Goal: Find contact information: Find contact information

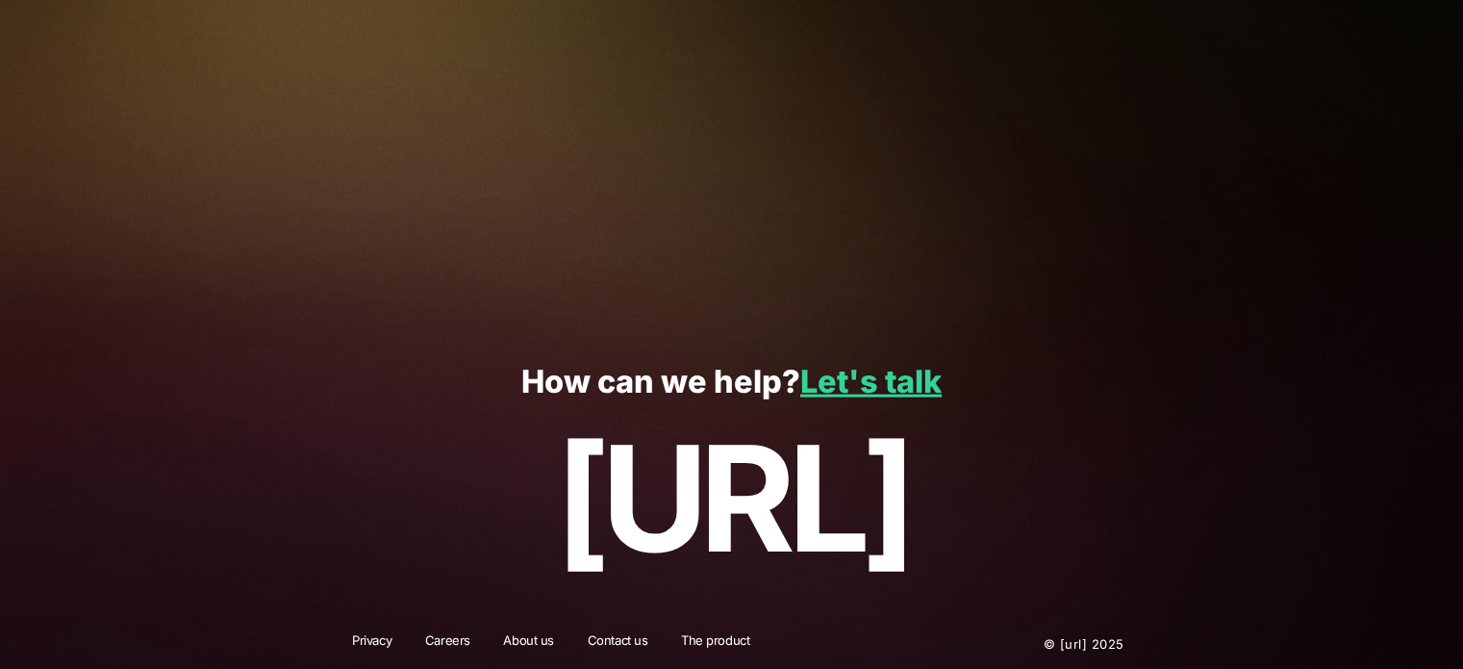
scroll to position [4121, 0]
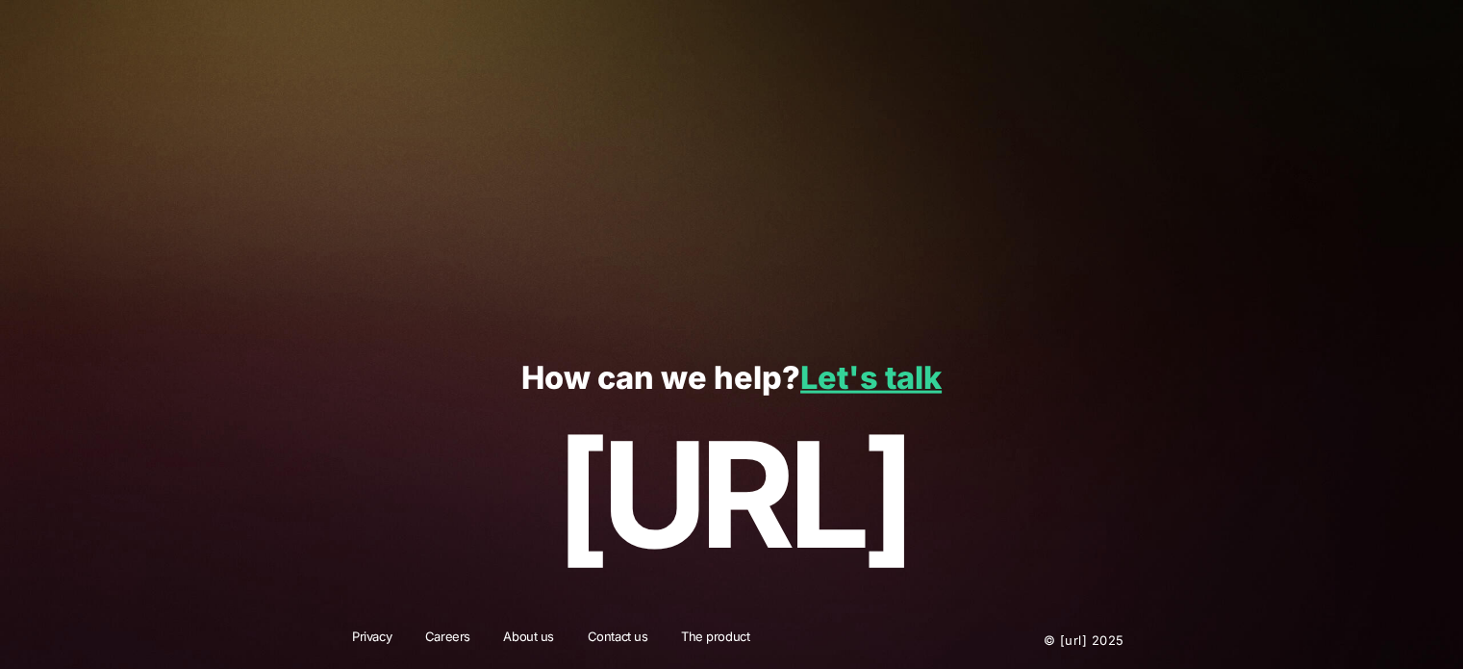
click at [362, 624] on div "Privacy Careers About us Contact us The product © Black.ai 2025" at bounding box center [731, 640] width 867 height 59
click at [371, 629] on link "Privacy" at bounding box center [372, 639] width 64 height 25
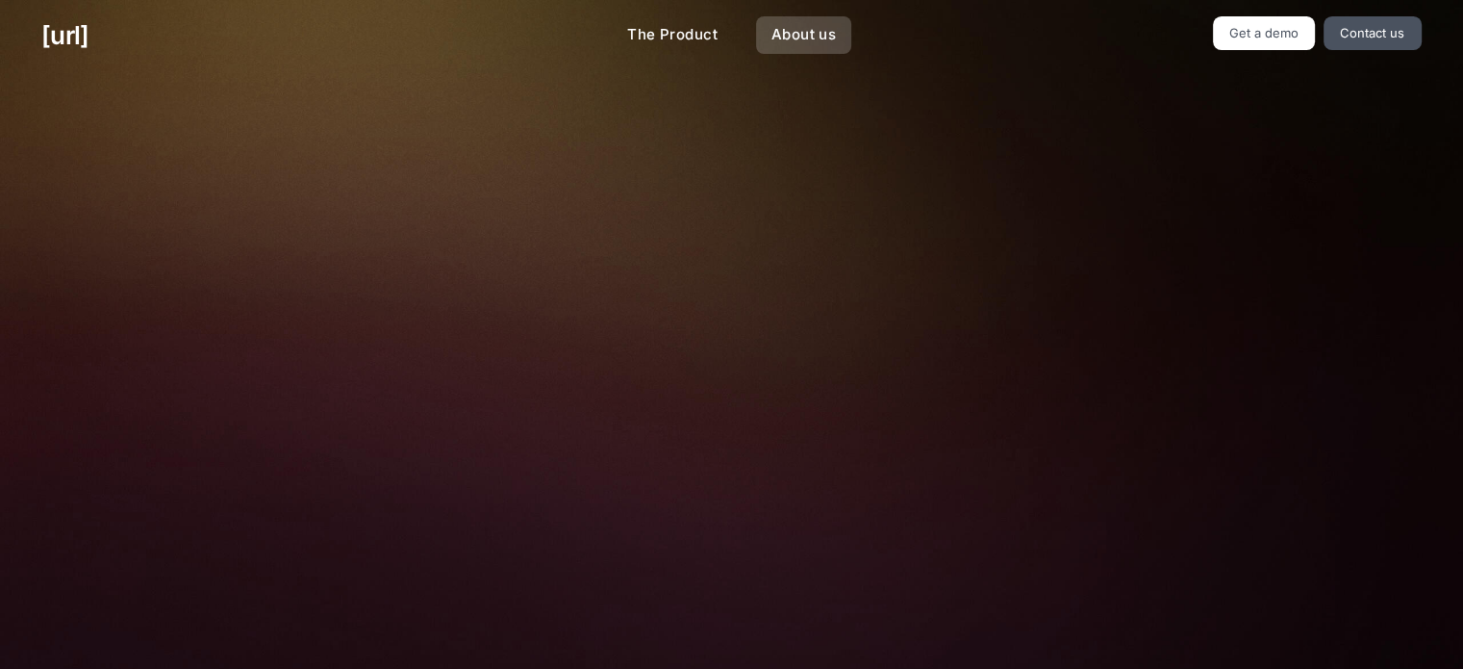
click at [777, 41] on link "About us" at bounding box center [803, 35] width 95 height 38
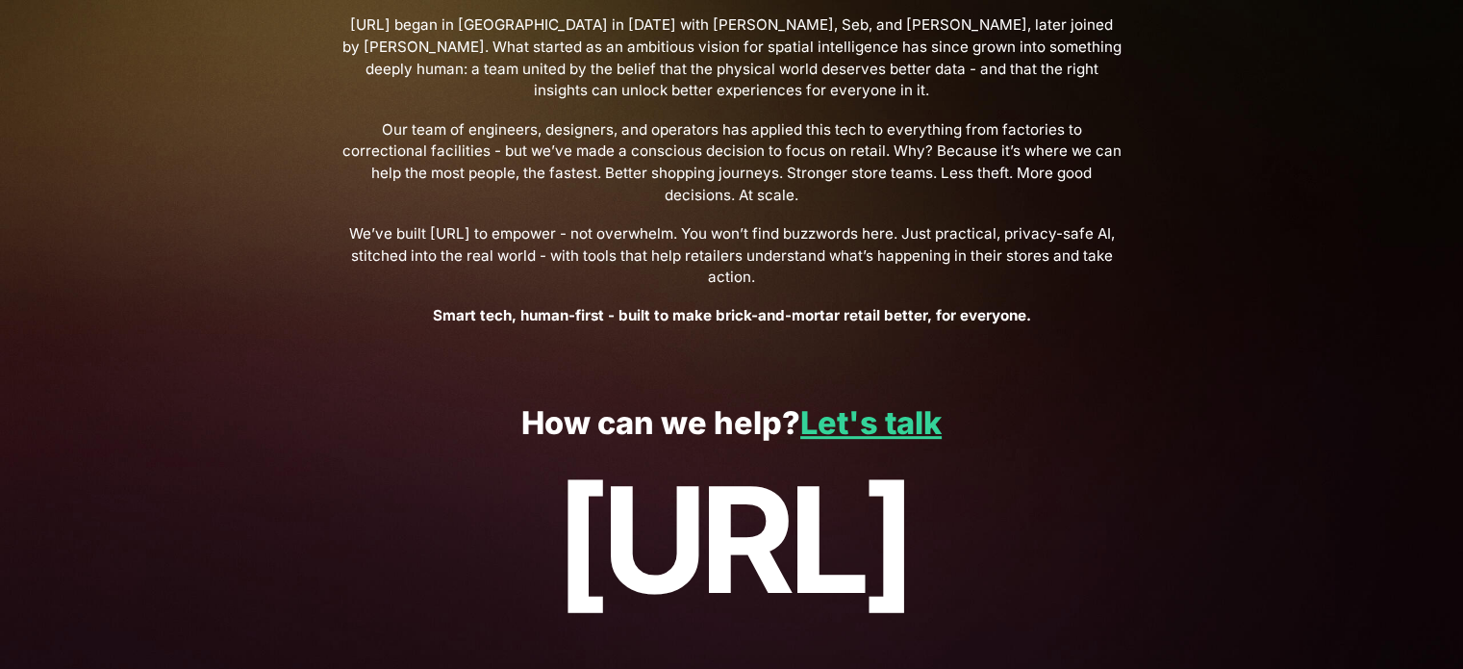
scroll to position [743, 0]
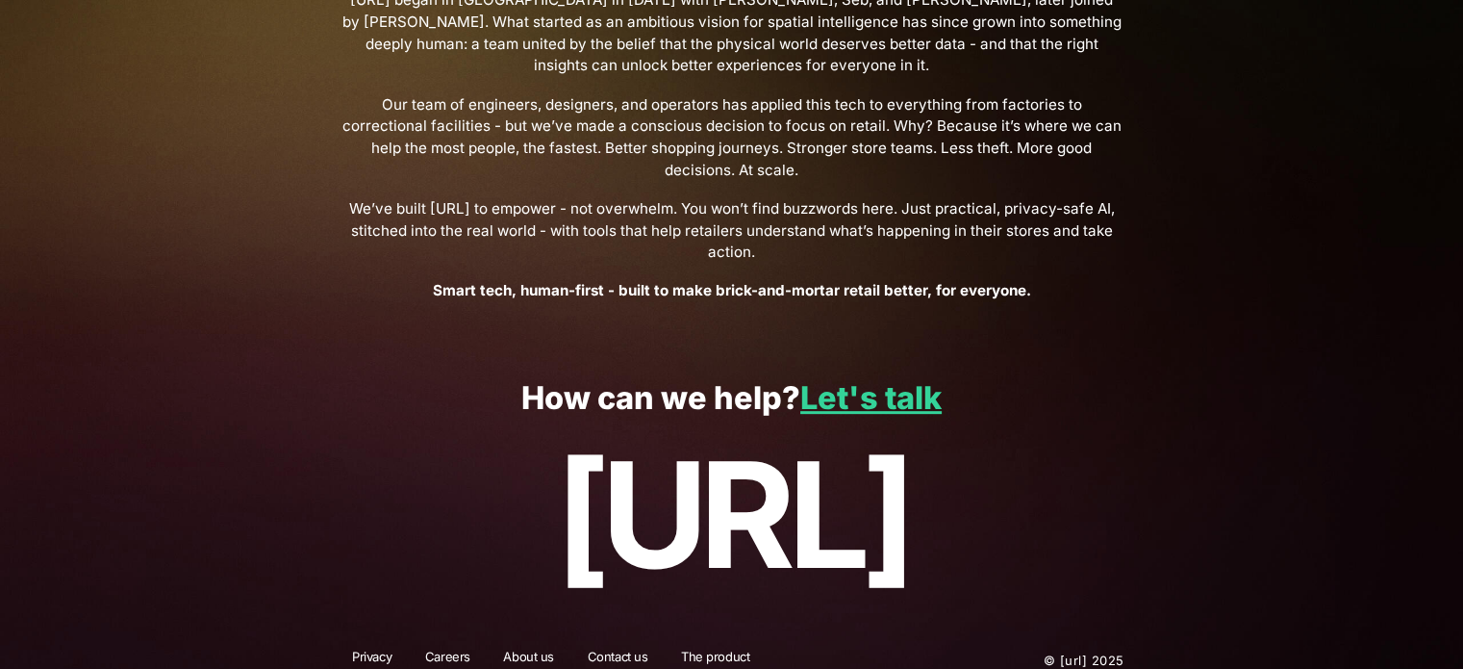
click at [375, 647] on link "Privacy" at bounding box center [372, 659] width 64 height 25
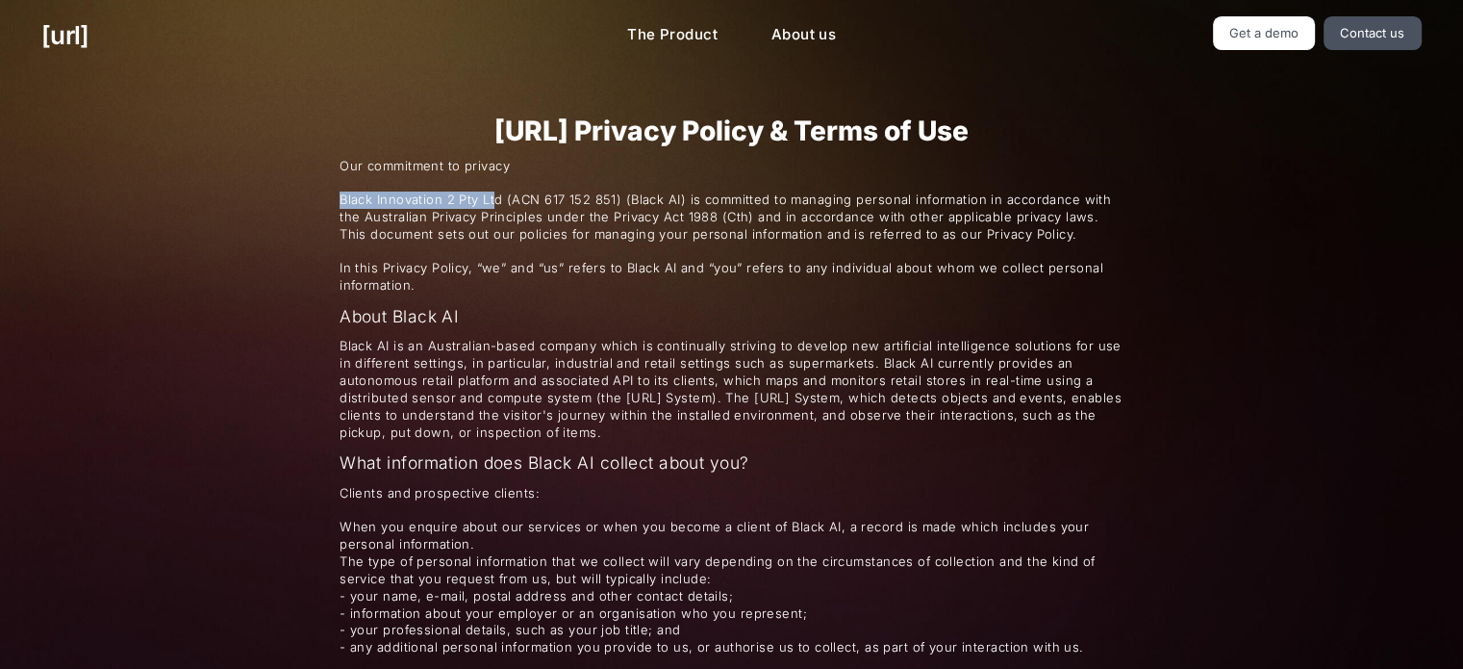
copy span "Black Innovation 2 Pty Lt"
drag, startPoint x: 339, startPoint y: 199, endPoint x: 496, endPoint y: 195, distance: 157.8
copy span "Black Innovation 2 Pty Ltd"
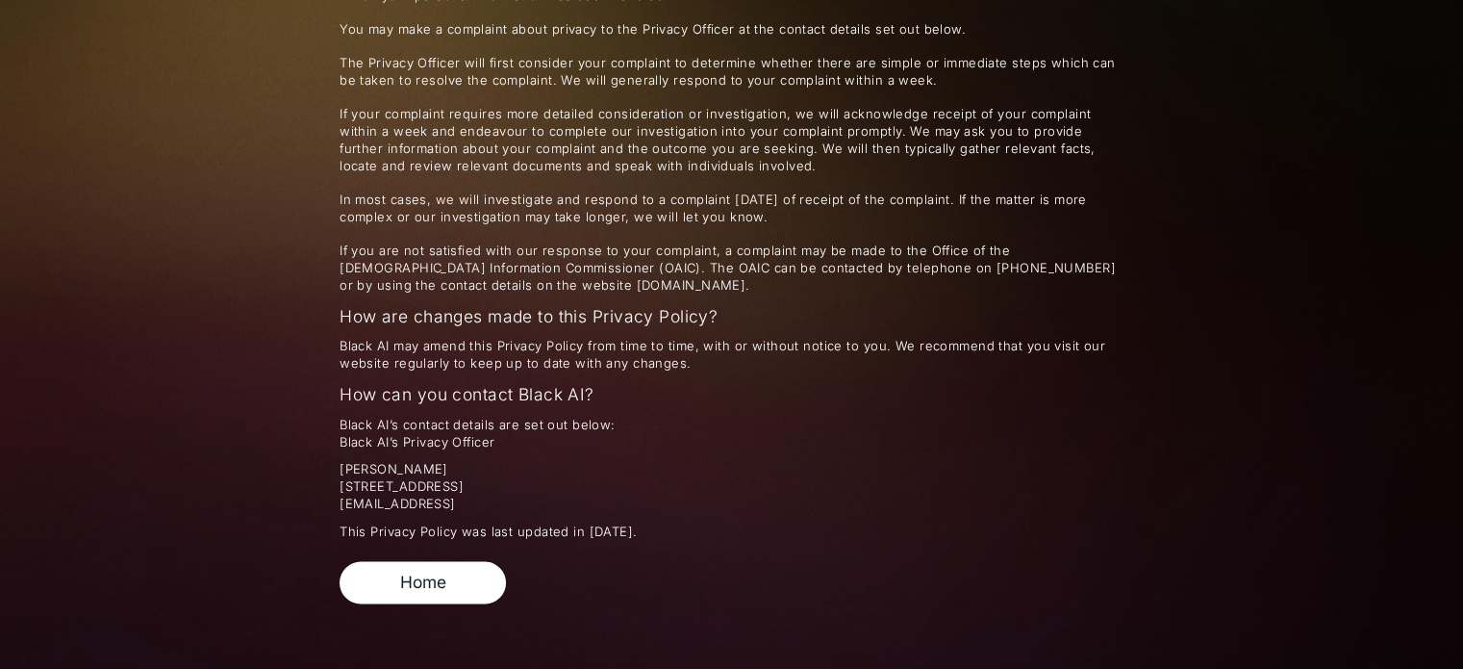
scroll to position [3078, 0]
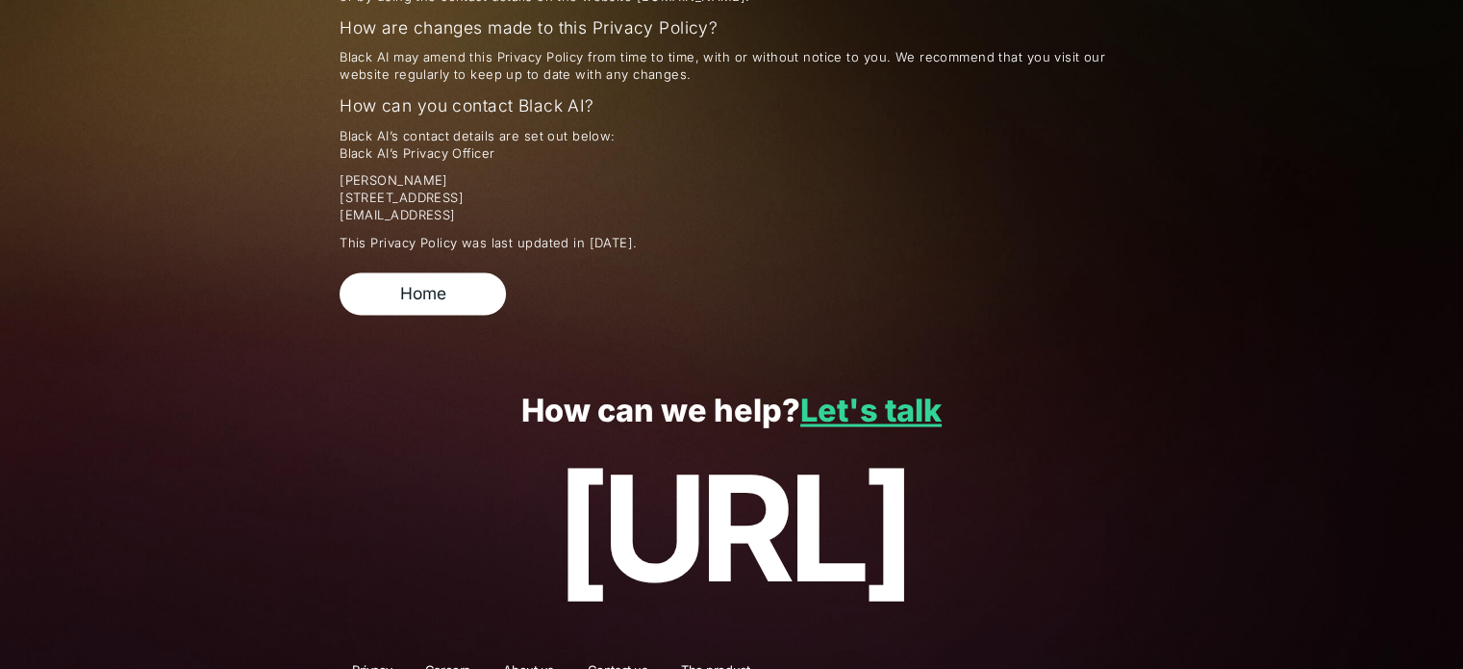
click at [627, 660] on link "Contact us" at bounding box center [618, 672] width 86 height 25
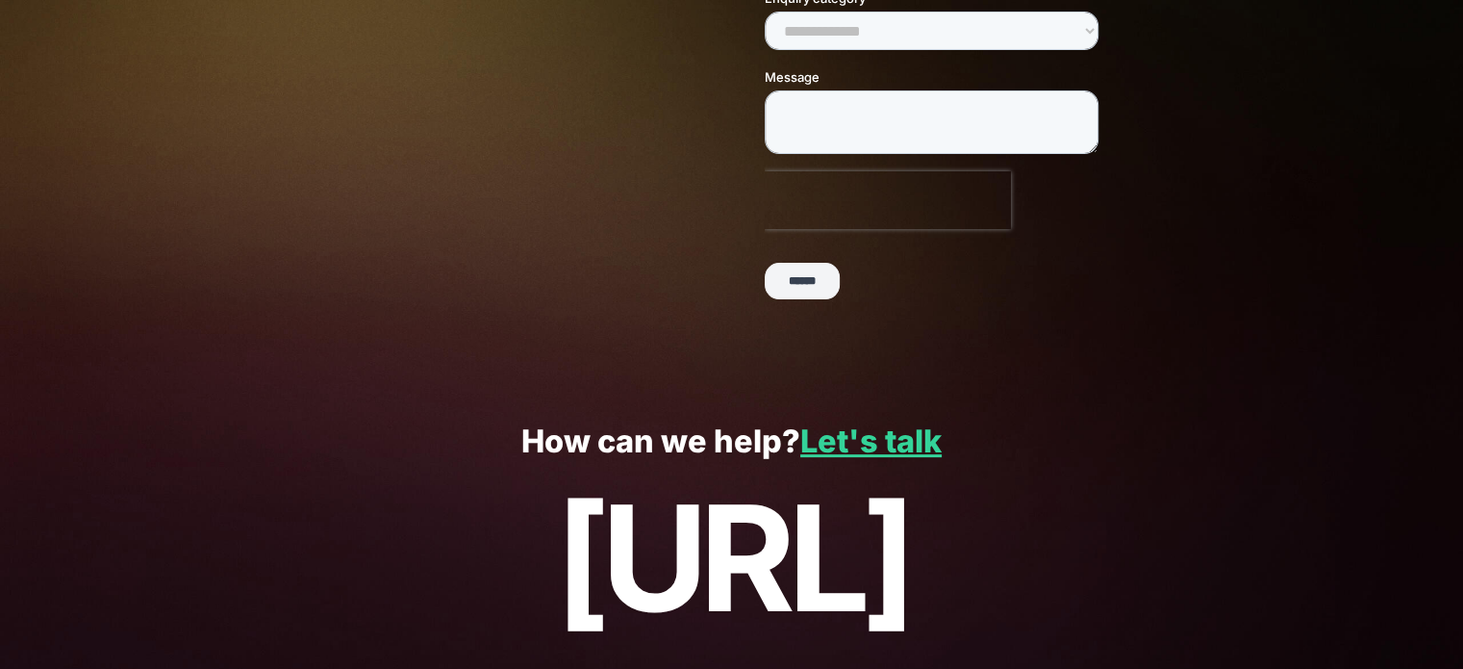
scroll to position [520, 0]
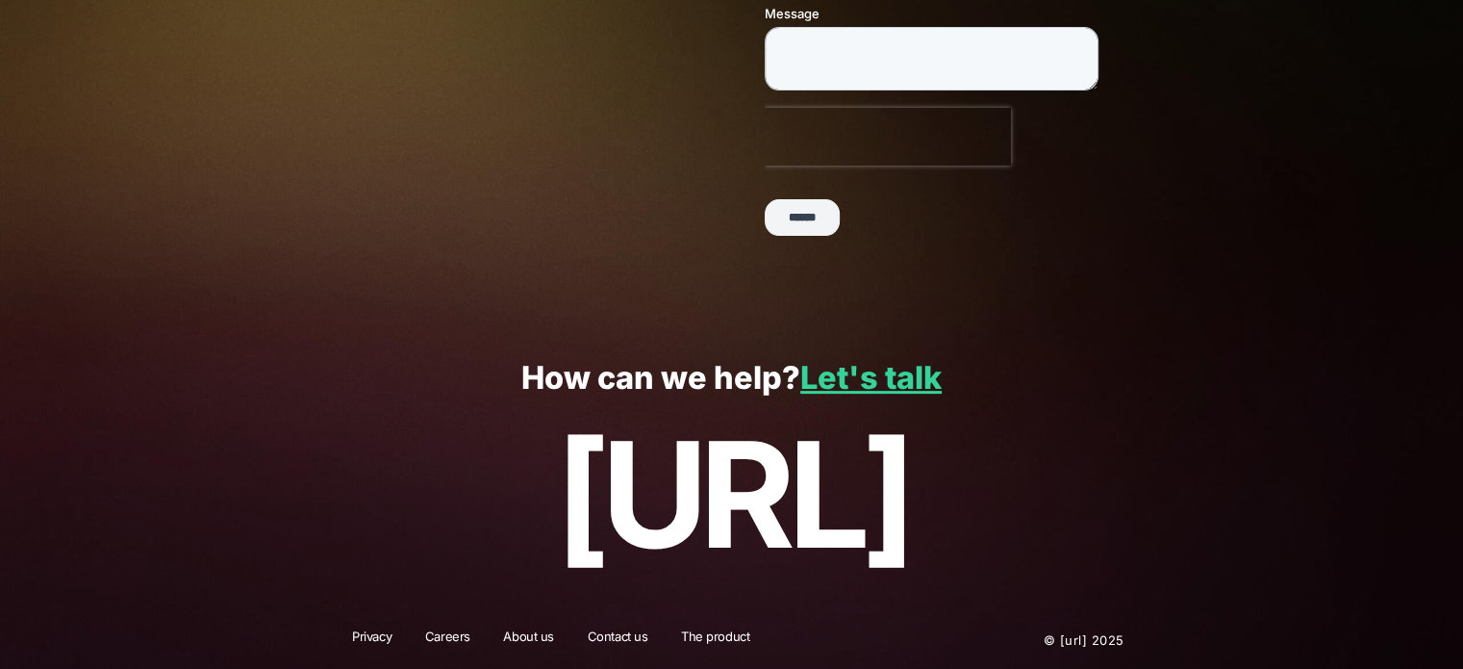
click at [513, 640] on link "About us" at bounding box center [529, 639] width 76 height 25
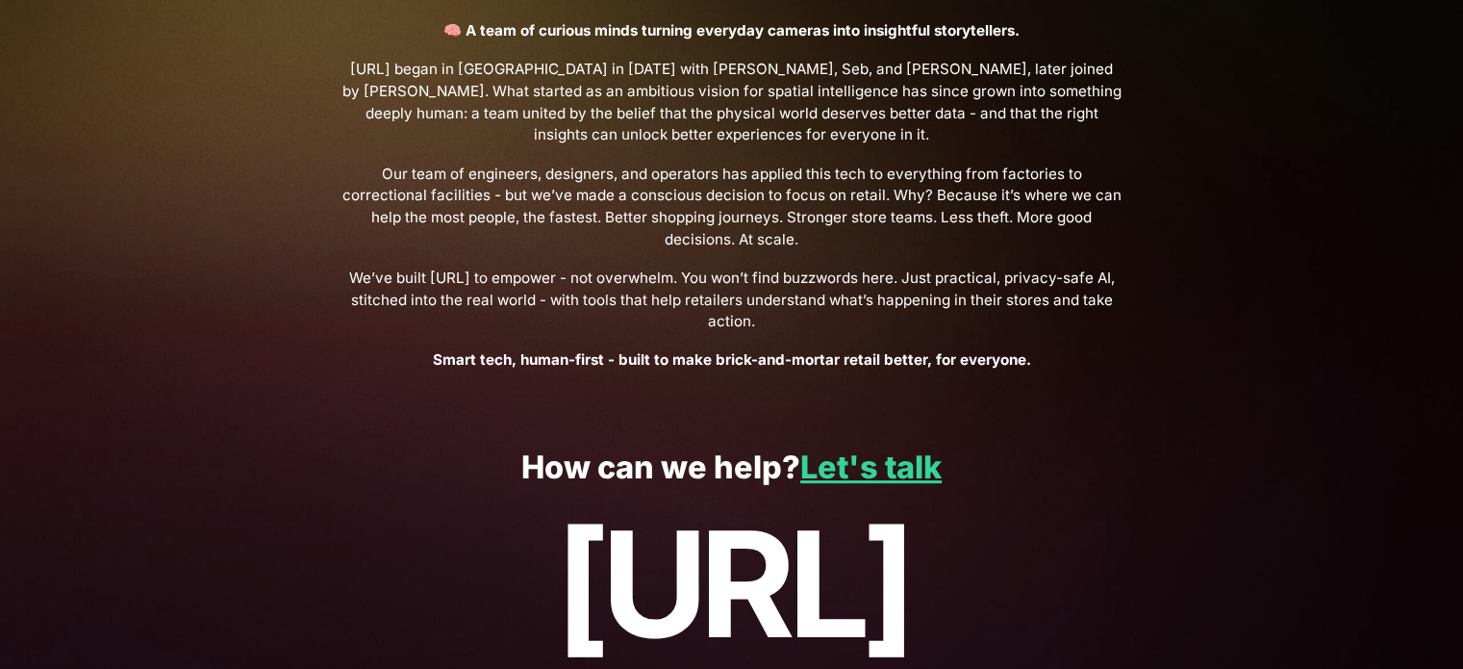
scroll to position [743, 0]
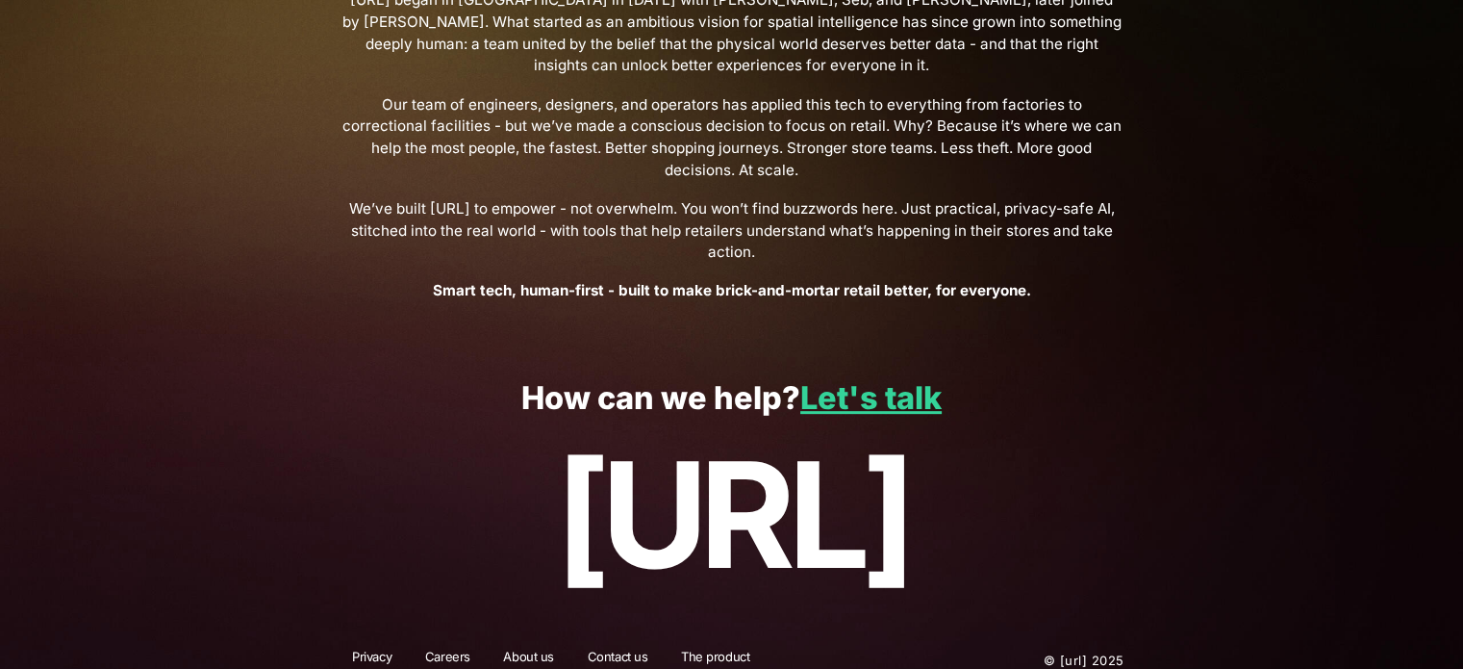
click at [634, 647] on link "Contact us" at bounding box center [618, 659] width 86 height 25
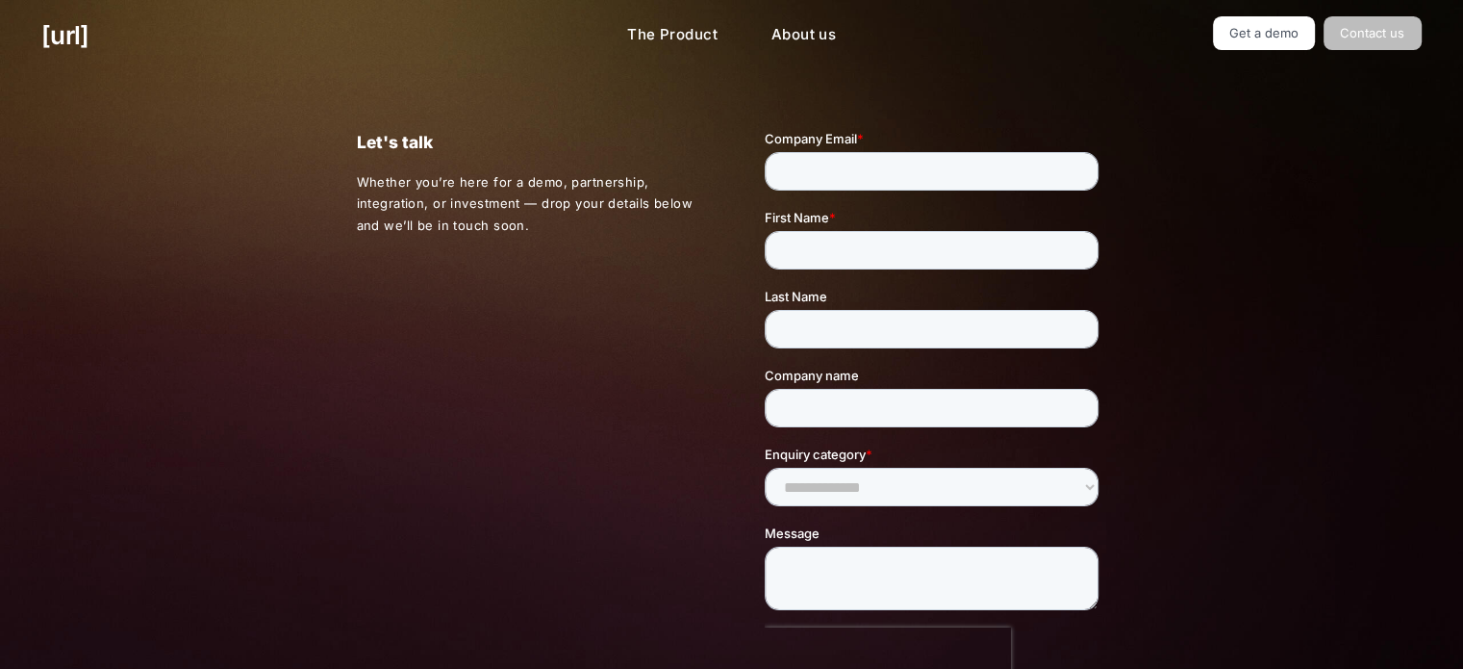
click at [1391, 27] on link "Contact us" at bounding box center [1373, 33] width 98 height 34
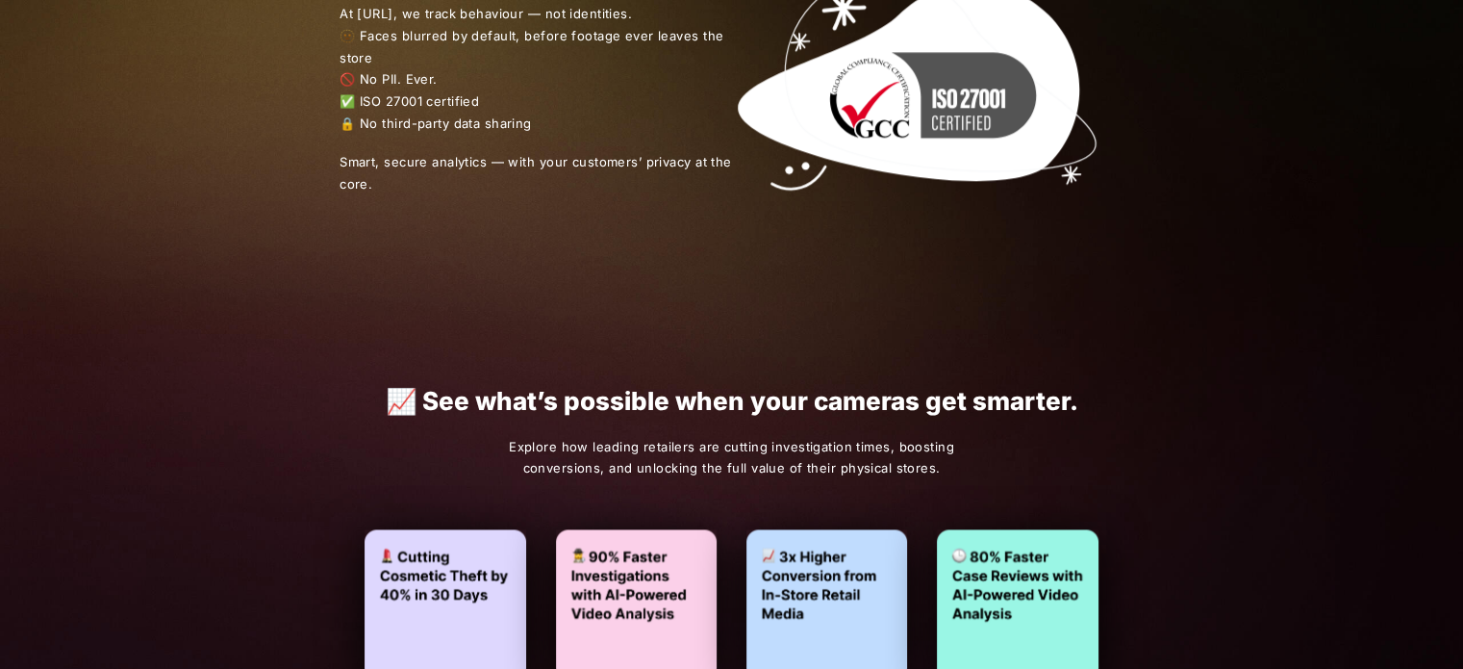
scroll to position [3271, 0]
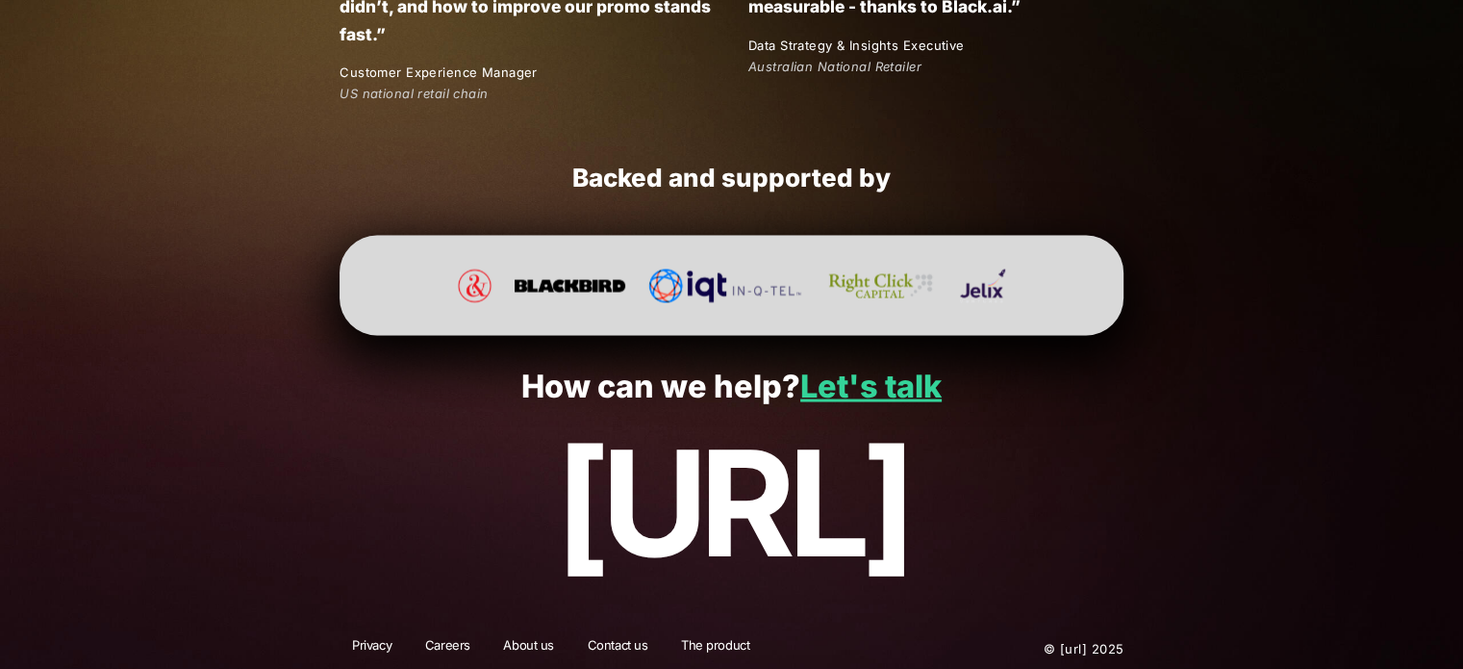
scroll to position [3664, 0]
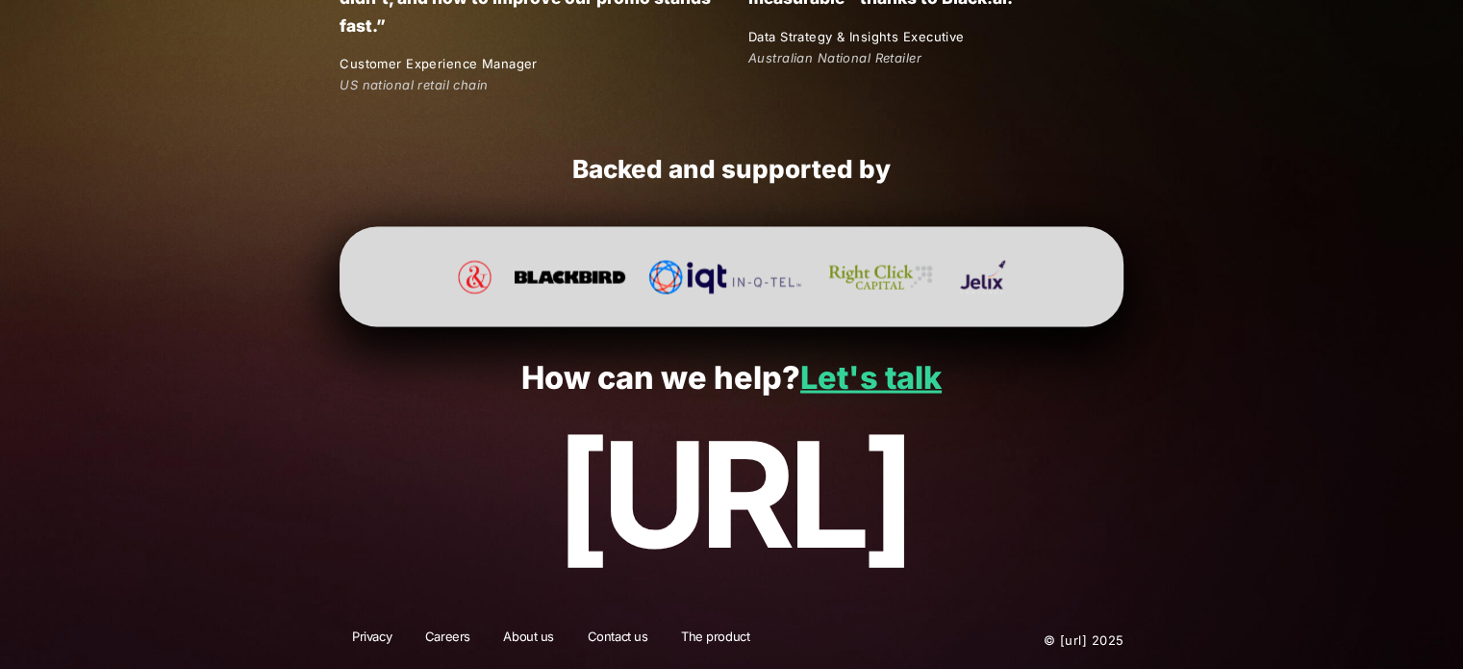
click at [612, 631] on link "Contact us" at bounding box center [618, 639] width 86 height 25
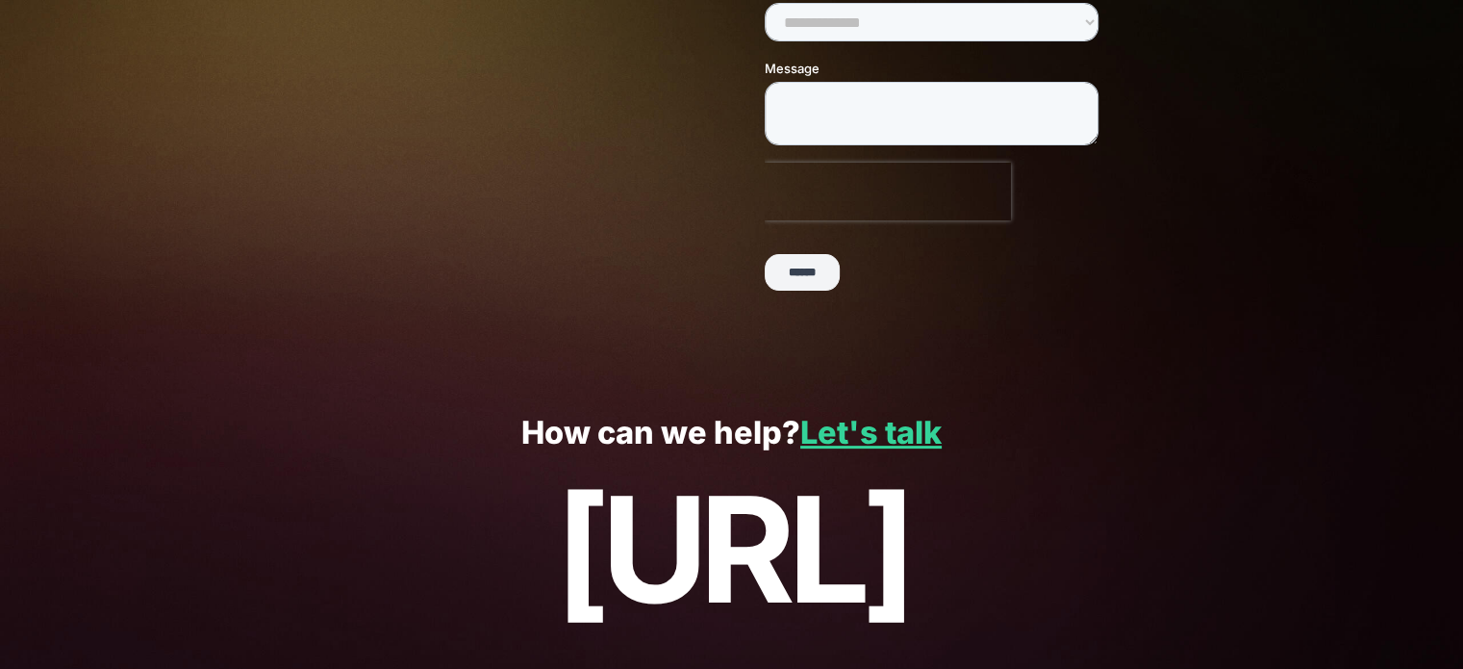
scroll to position [520, 0]
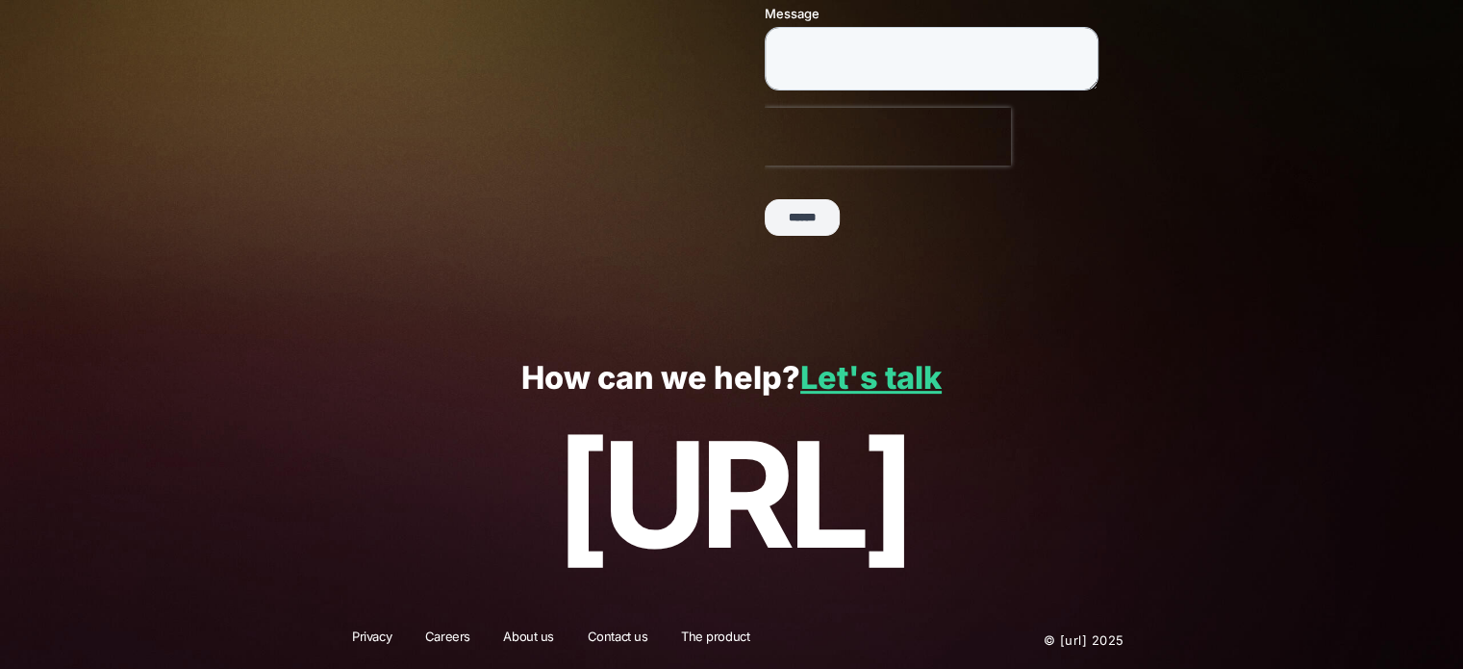
click at [355, 630] on link "Privacy" at bounding box center [372, 639] width 64 height 25
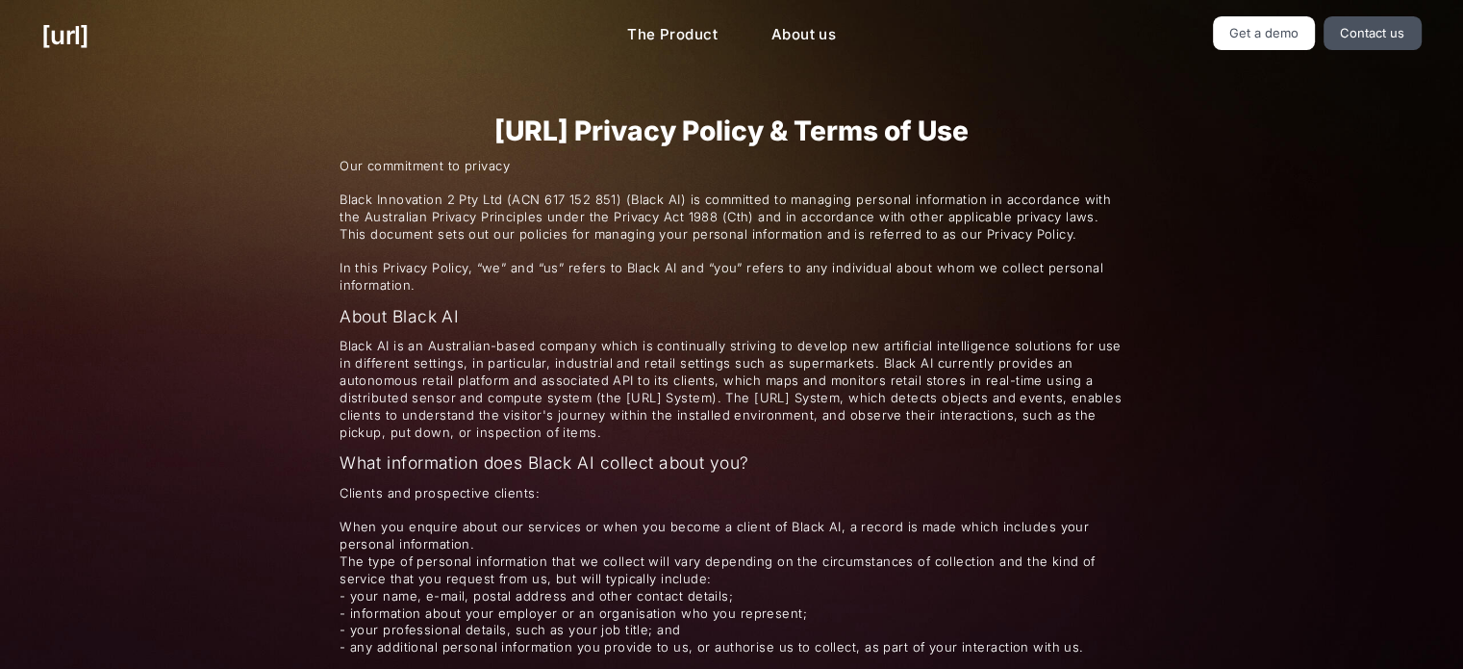
scroll to position [2907, 0]
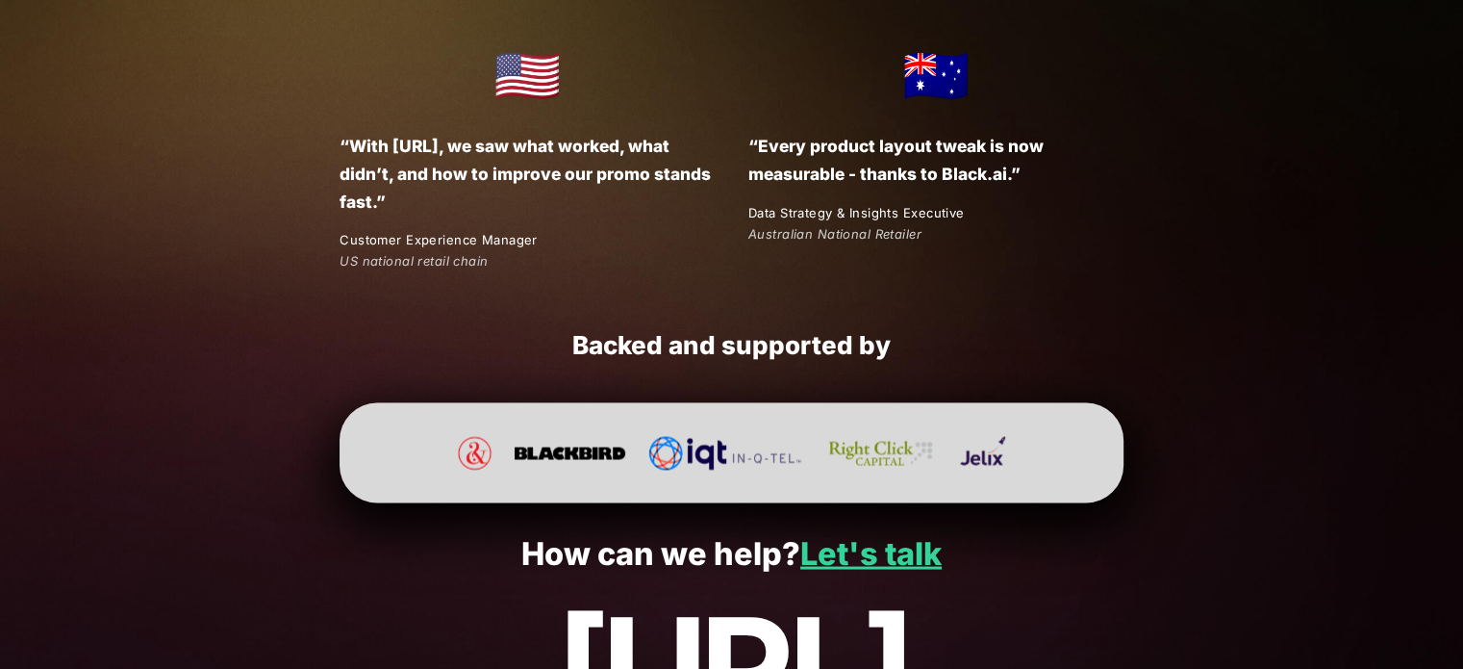
scroll to position [3664, 0]
